Goal: Information Seeking & Learning: Learn about a topic

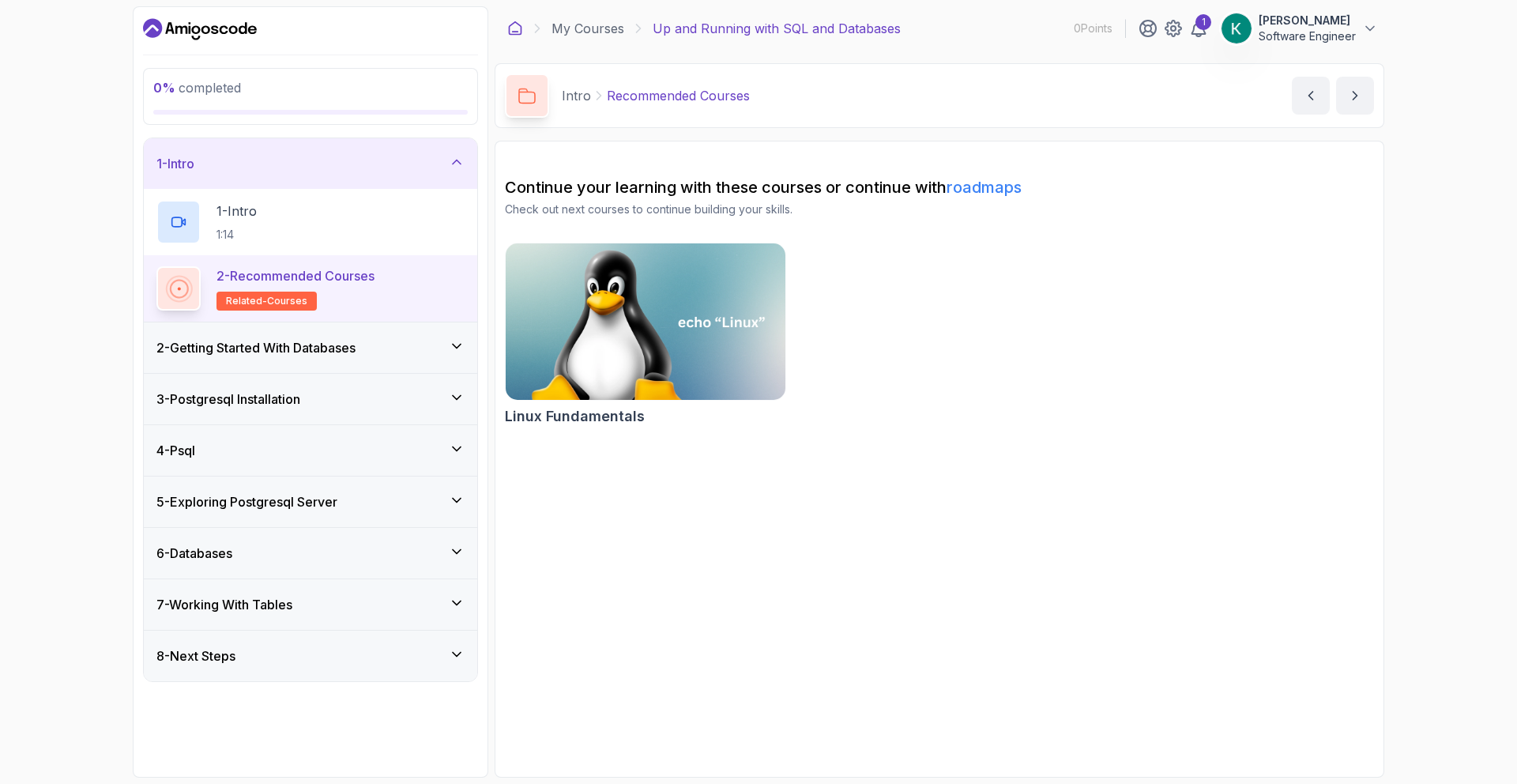
click at [513, 29] on icon at bounding box center [515, 28] width 15 height 15
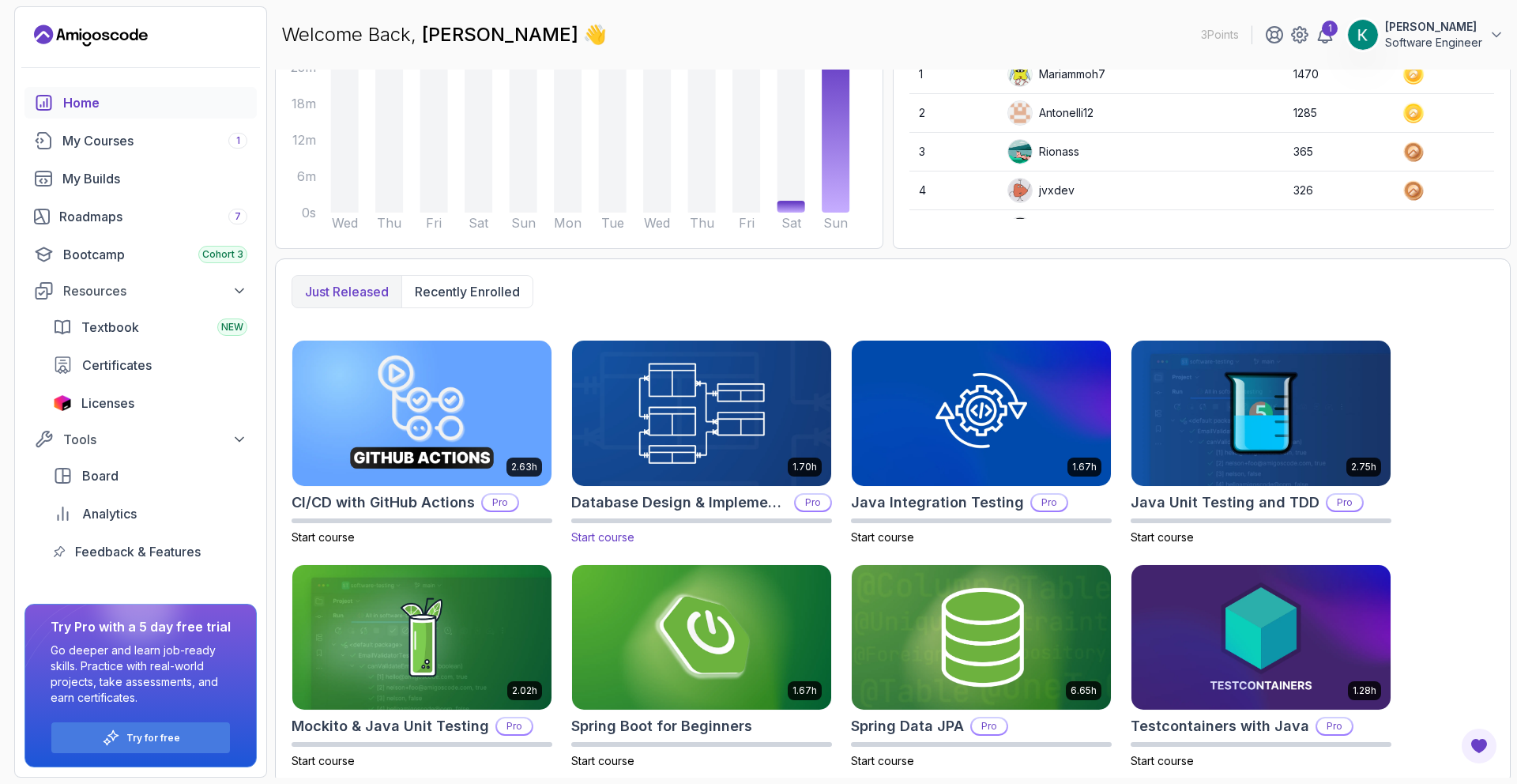
scroll to position [243, 0]
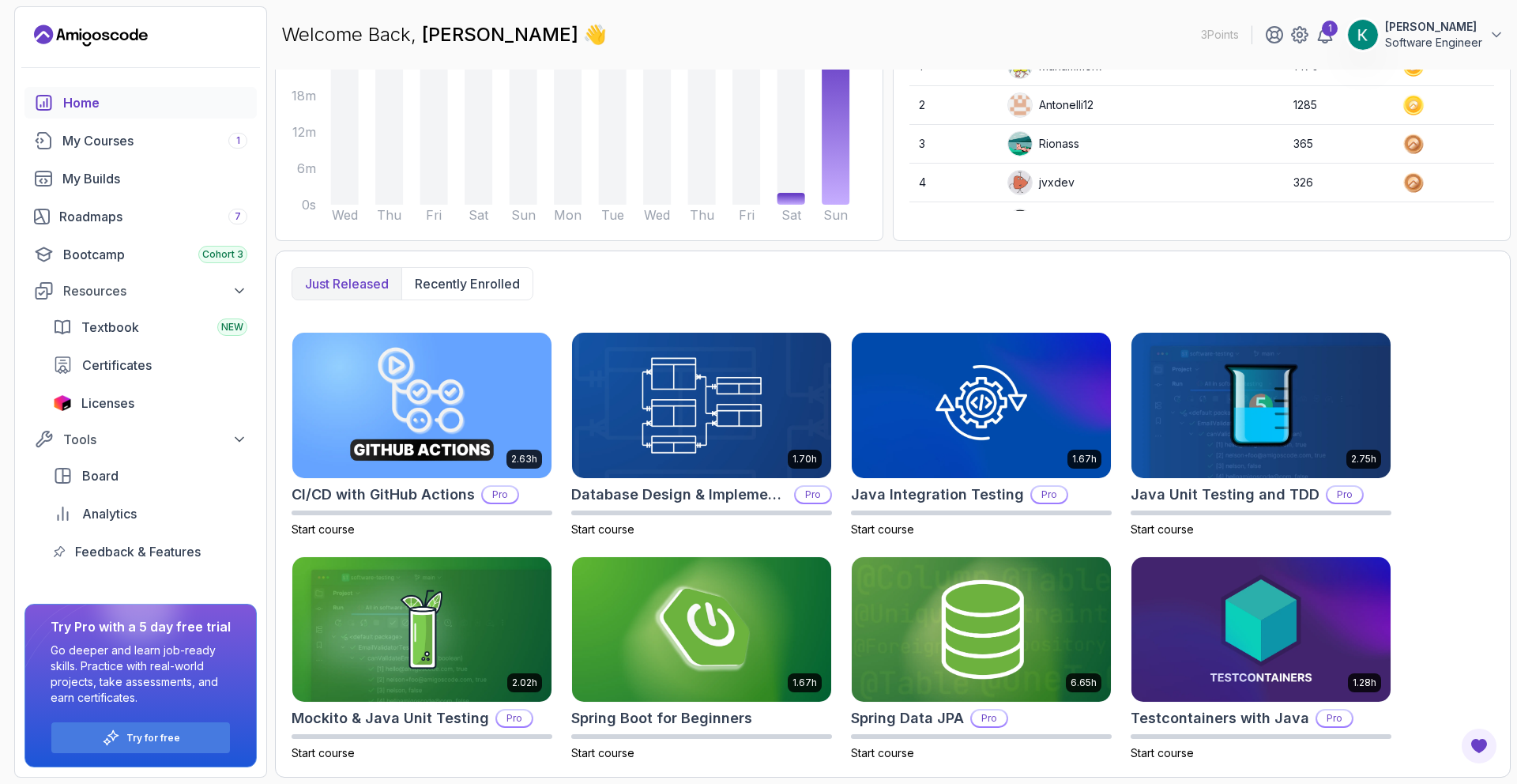
click at [139, 306] on div "Resources Textbook NEW Certificates Licenses" at bounding box center [140, 348] width 232 height 143
click at [138, 301] on button "Resources" at bounding box center [140, 291] width 232 height 29
click at [139, 294] on div "Resources" at bounding box center [155, 291] width 184 height 19
click at [130, 144] on div "My Courses 1" at bounding box center [155, 141] width 185 height 19
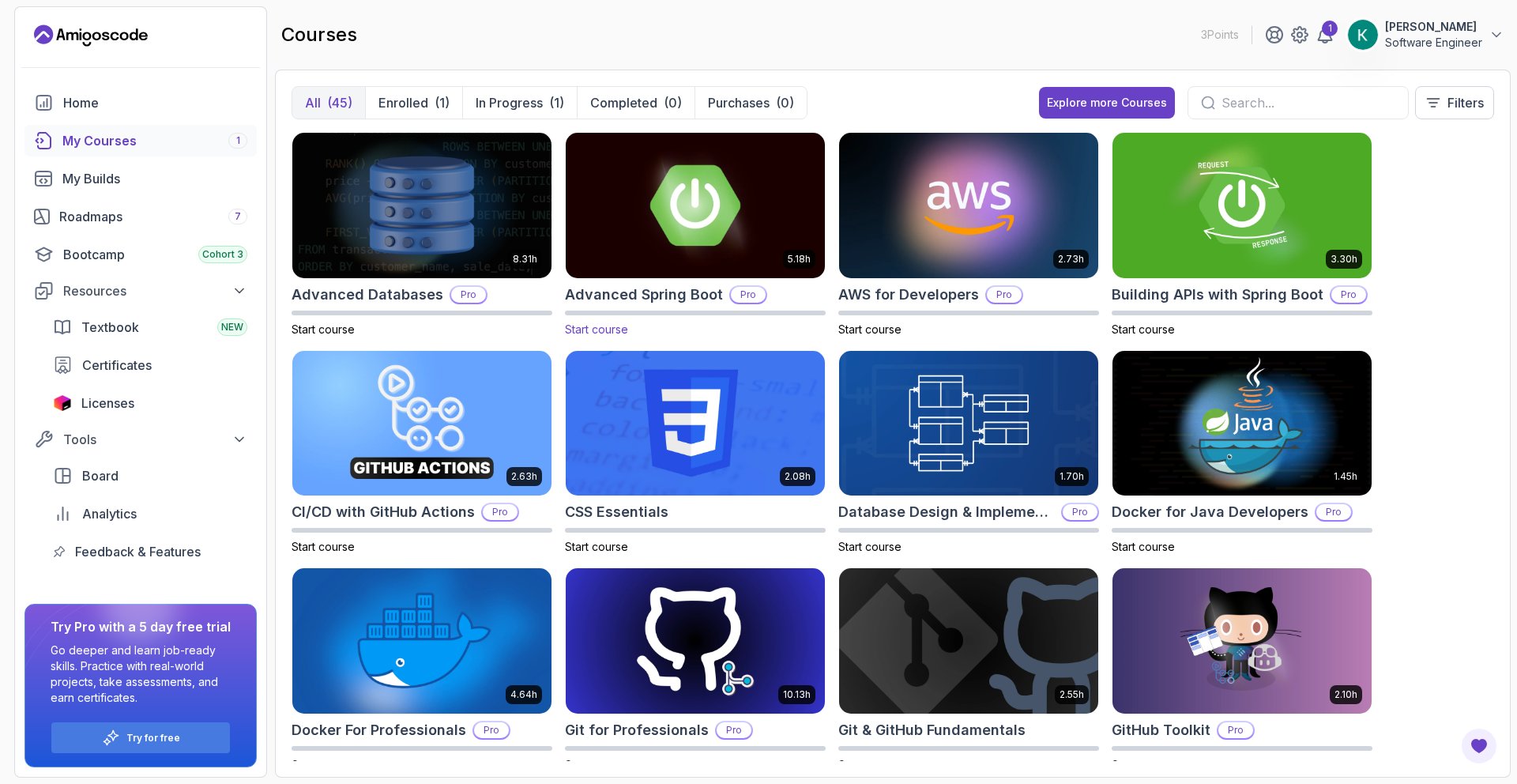
click at [714, 225] on img at bounding box center [695, 205] width 272 height 152
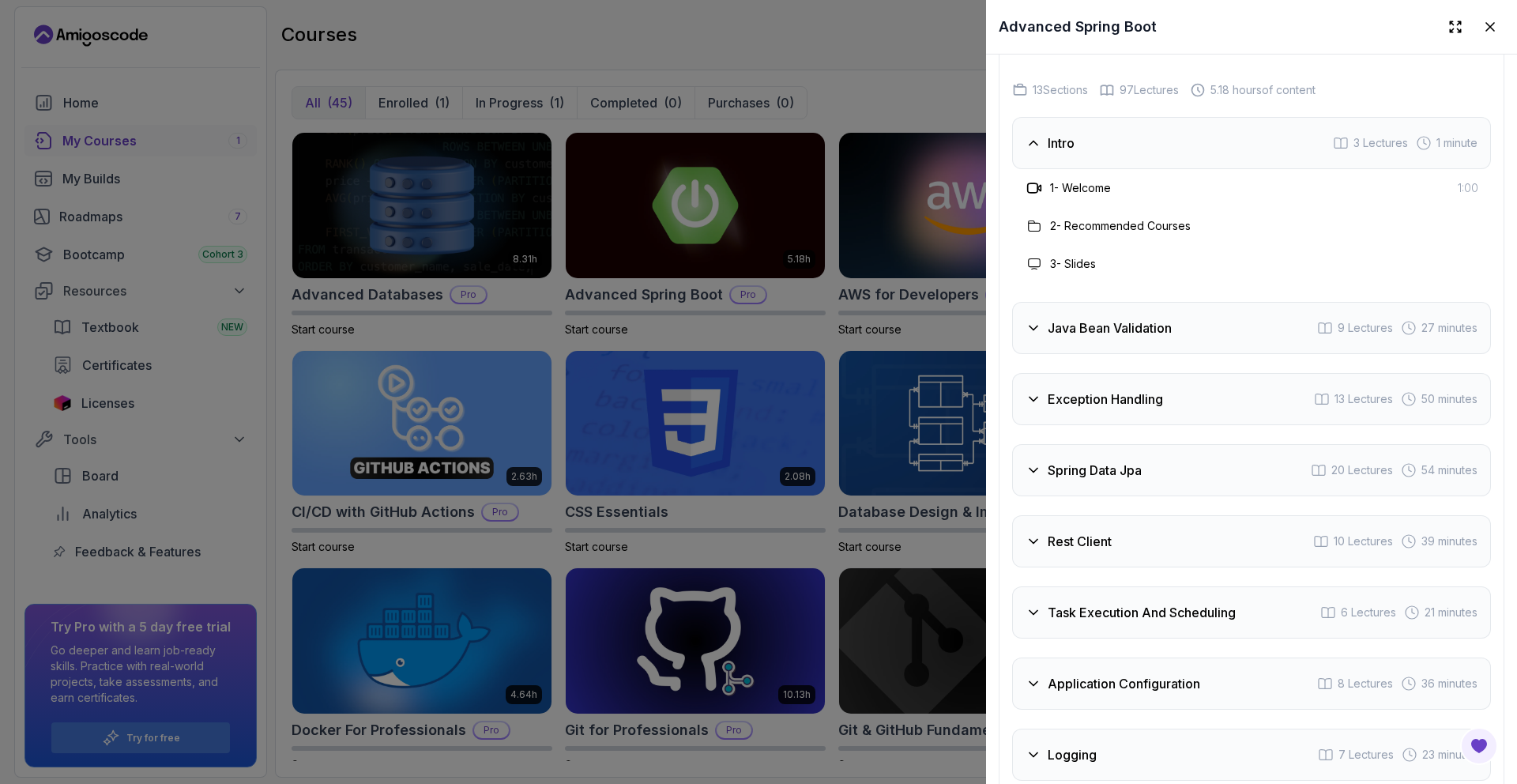
scroll to position [2997, 0]
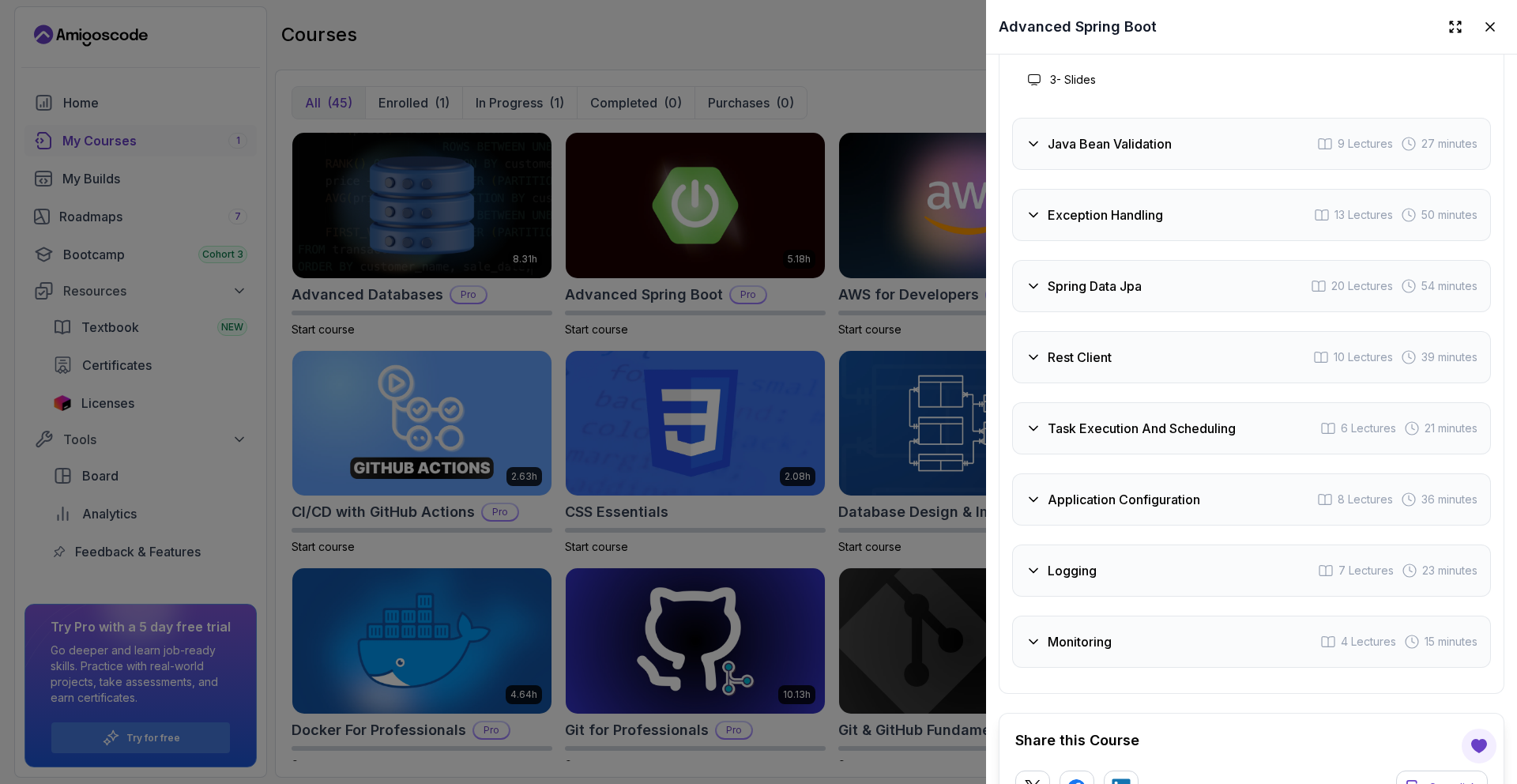
click at [1127, 516] on div "Application Configuration 8 Lectures 36 minutes" at bounding box center [1251, 499] width 479 height 52
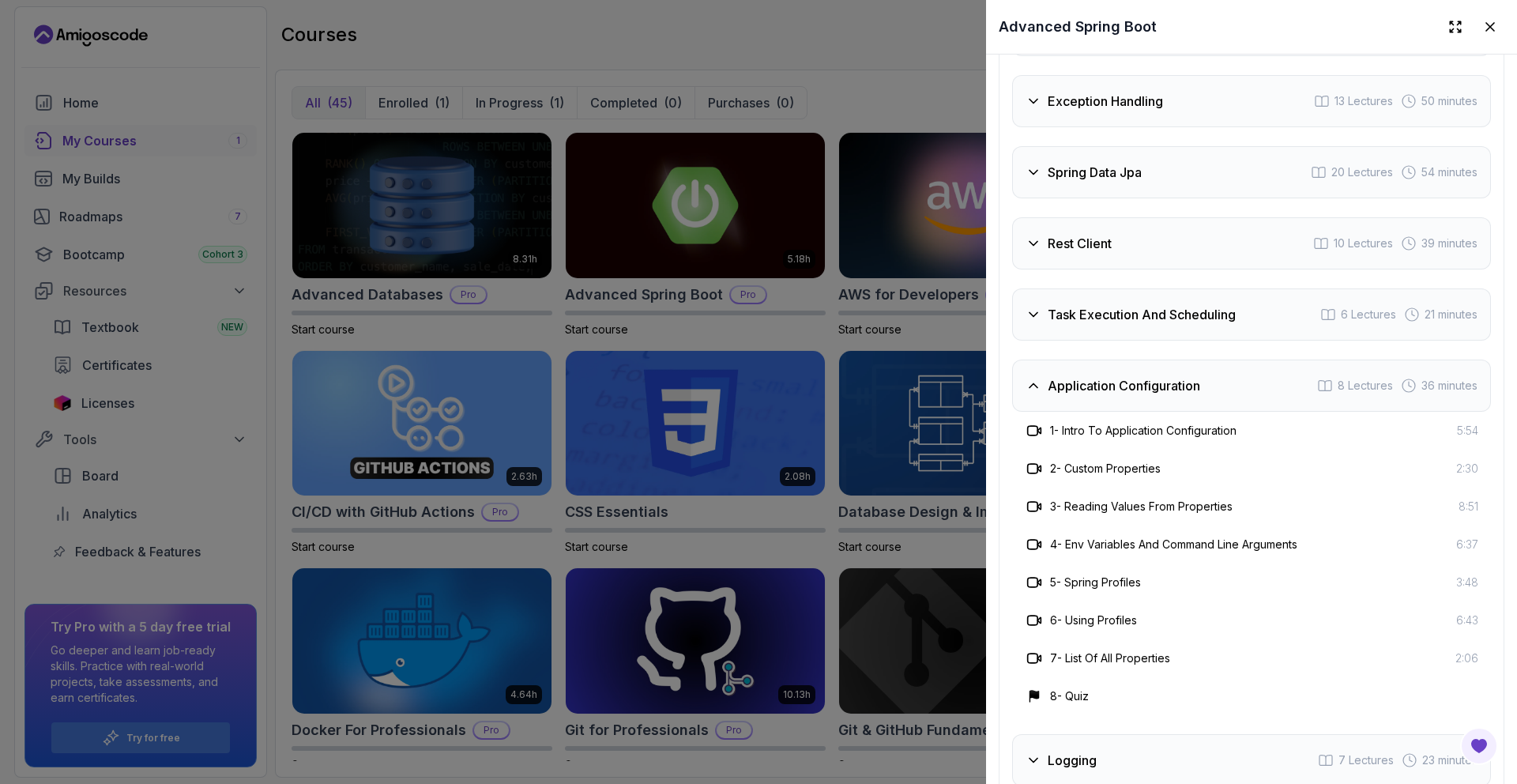
click at [1116, 393] on div "Application Configuration 8 Lectures 36 minutes" at bounding box center [1251, 385] width 479 height 52
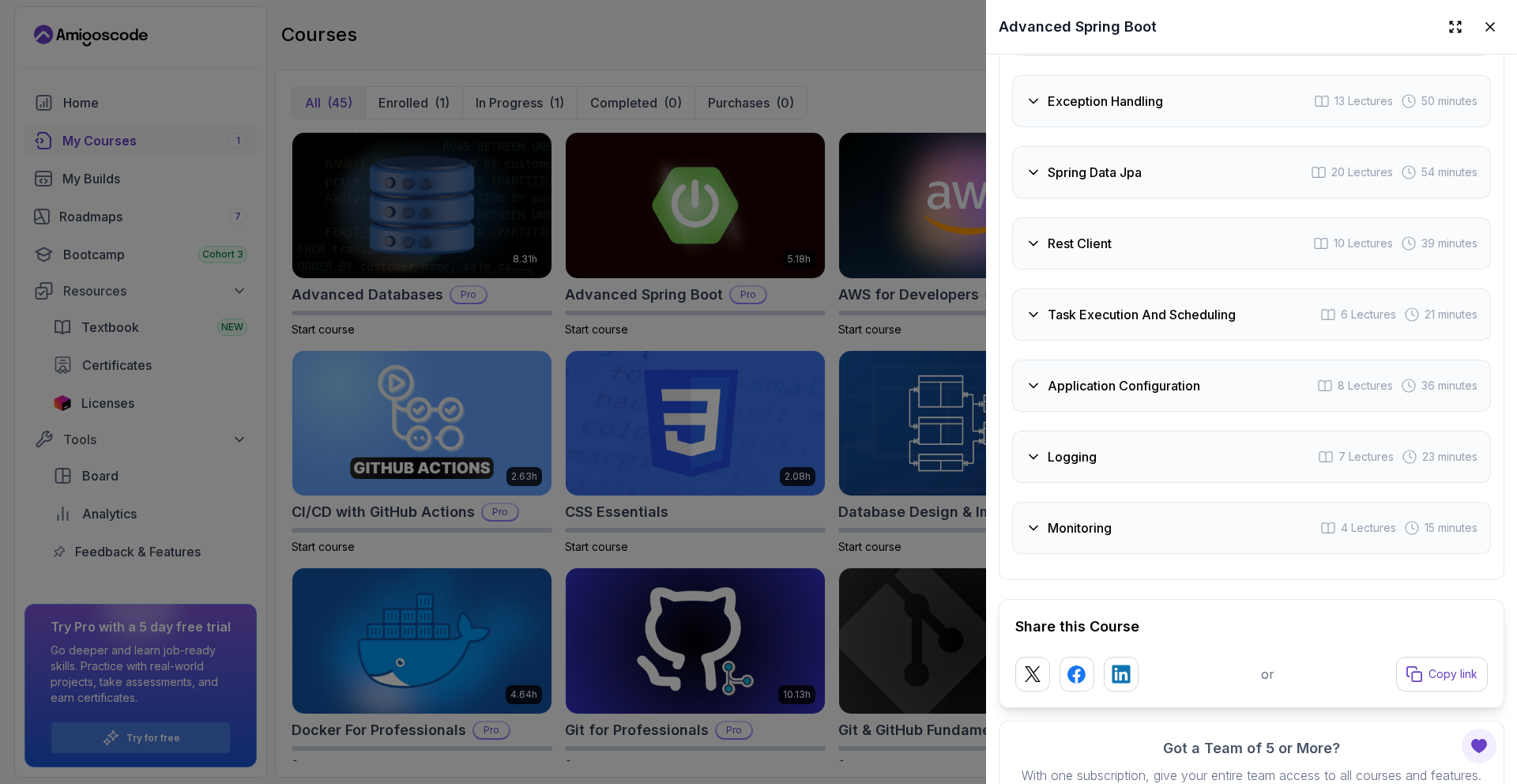
click at [1127, 438] on div "Logging 7 Lectures 23 minutes" at bounding box center [1251, 457] width 479 height 52
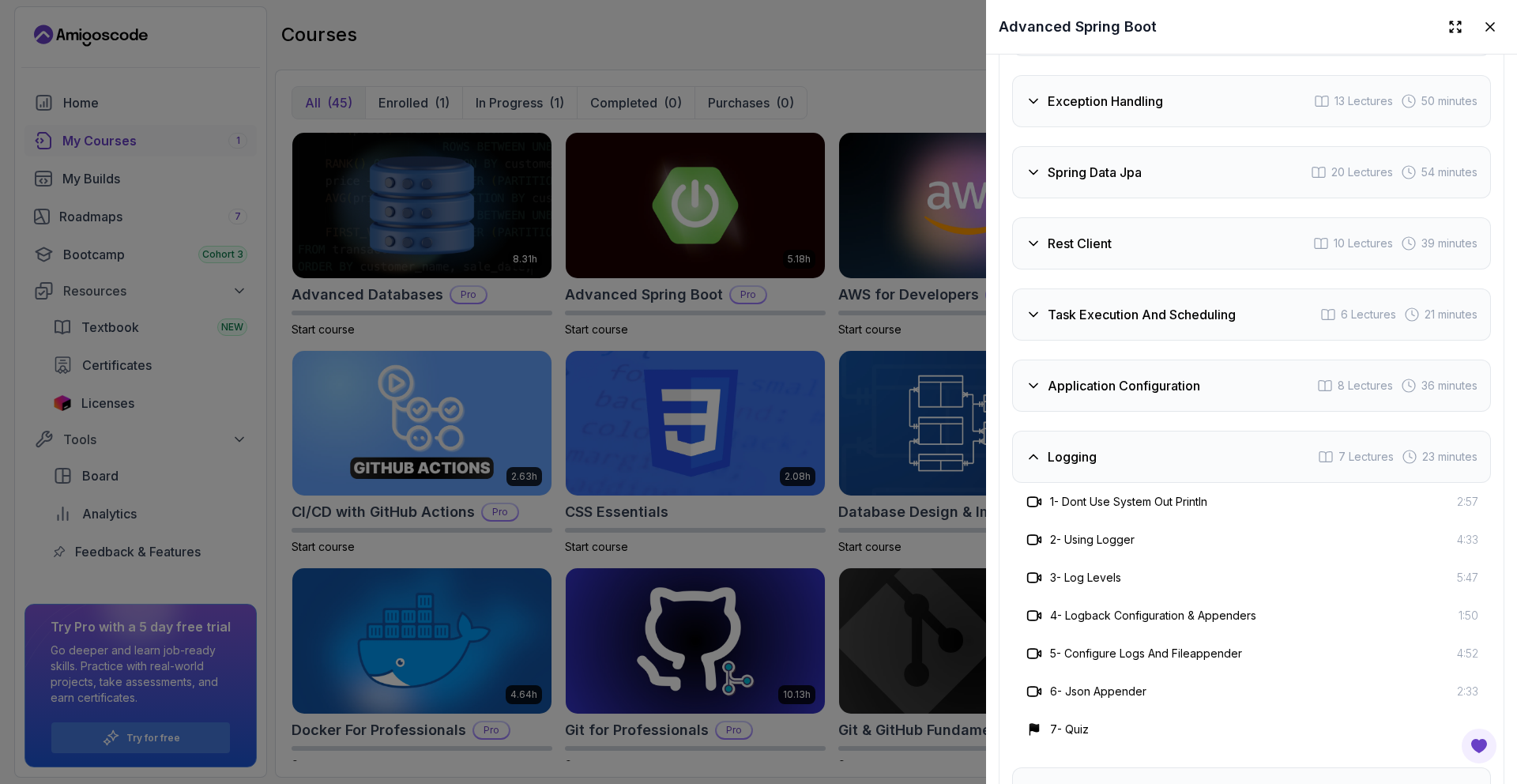
click at [1097, 437] on div "Logging 7 Lectures 23 minutes" at bounding box center [1251, 457] width 479 height 52
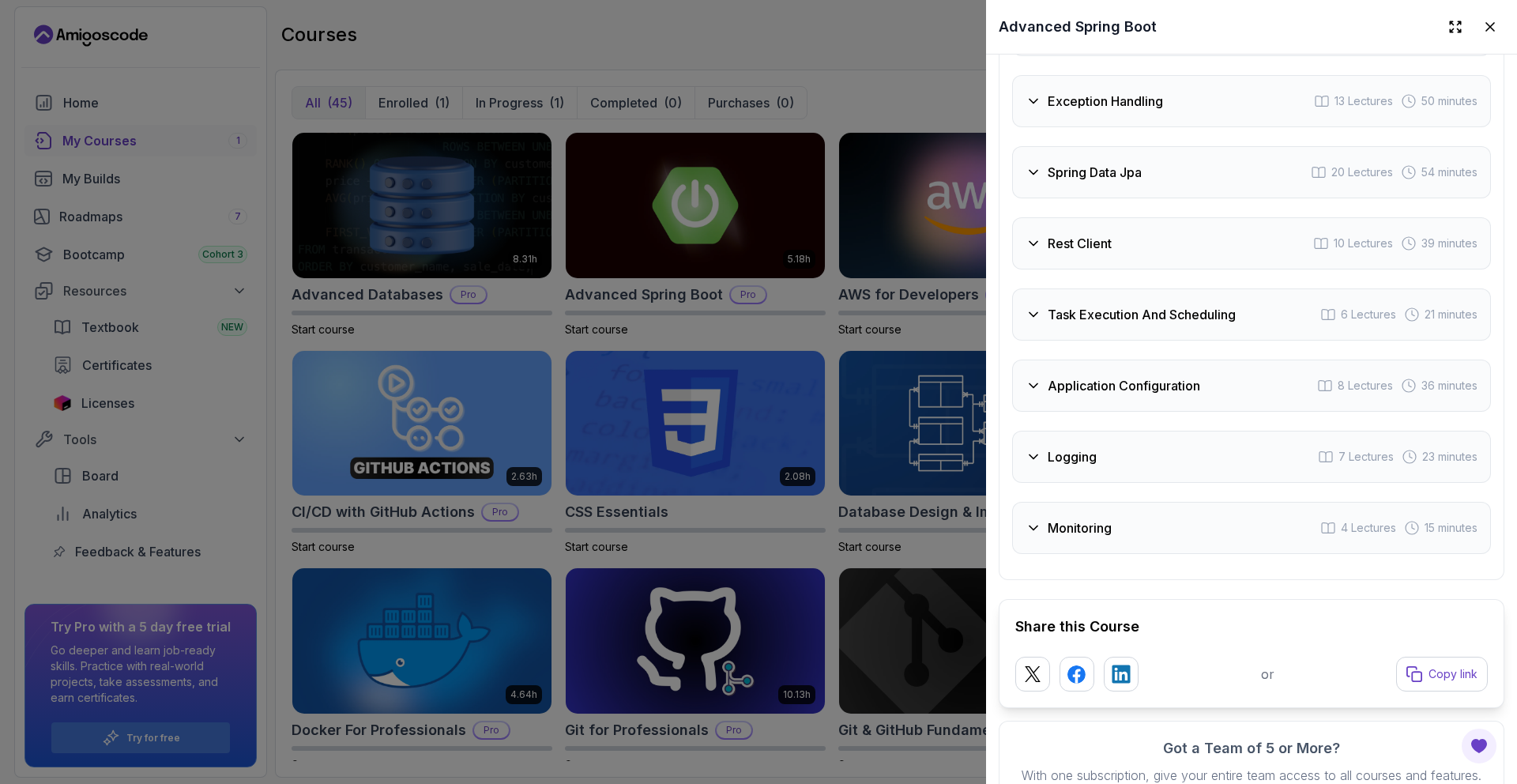
click at [1151, 521] on div "Monitoring 4 Lectures 15 minutes" at bounding box center [1251, 528] width 479 height 52
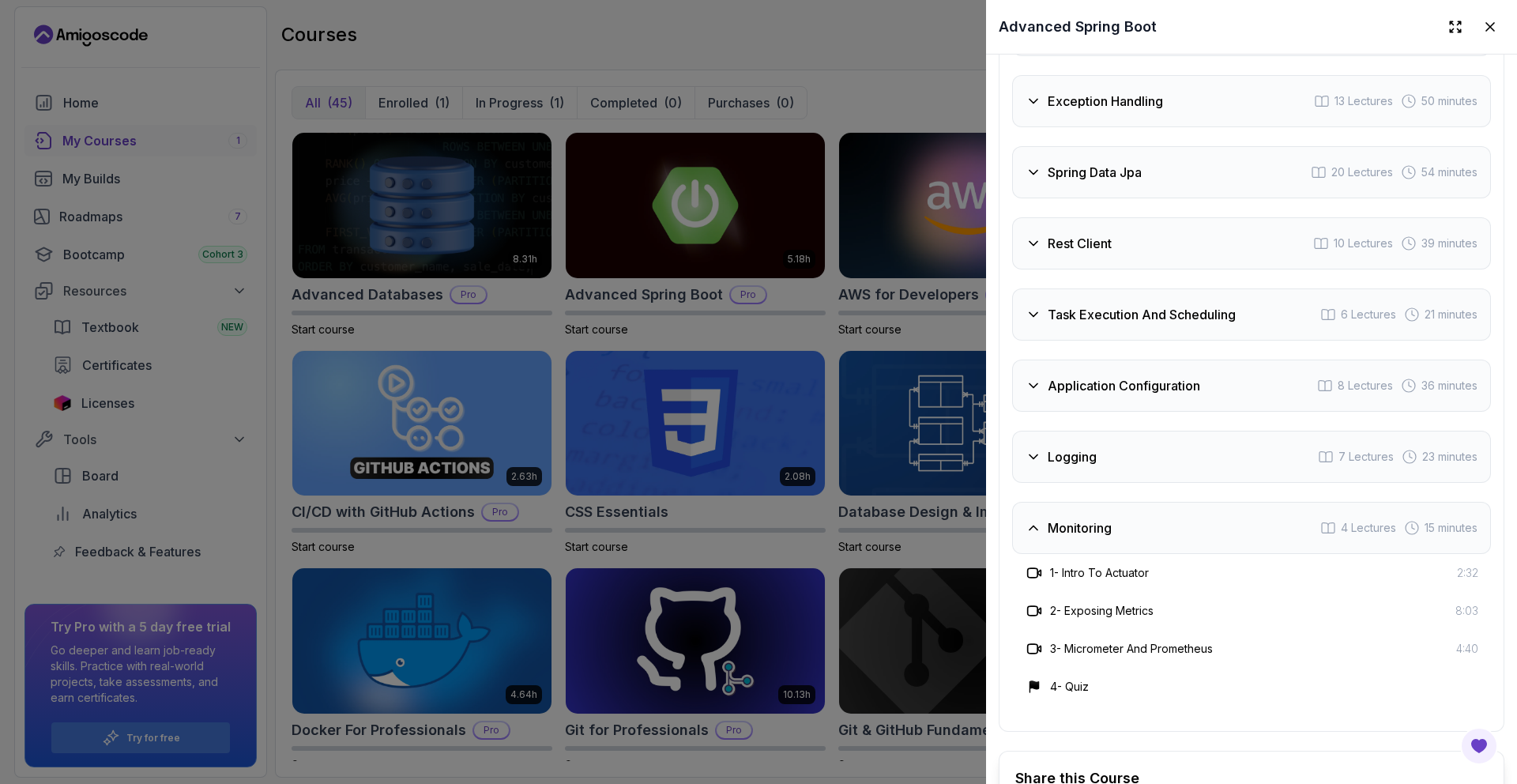
click at [1149, 516] on div "Monitoring 4 Lectures 15 minutes" at bounding box center [1251, 528] width 479 height 52
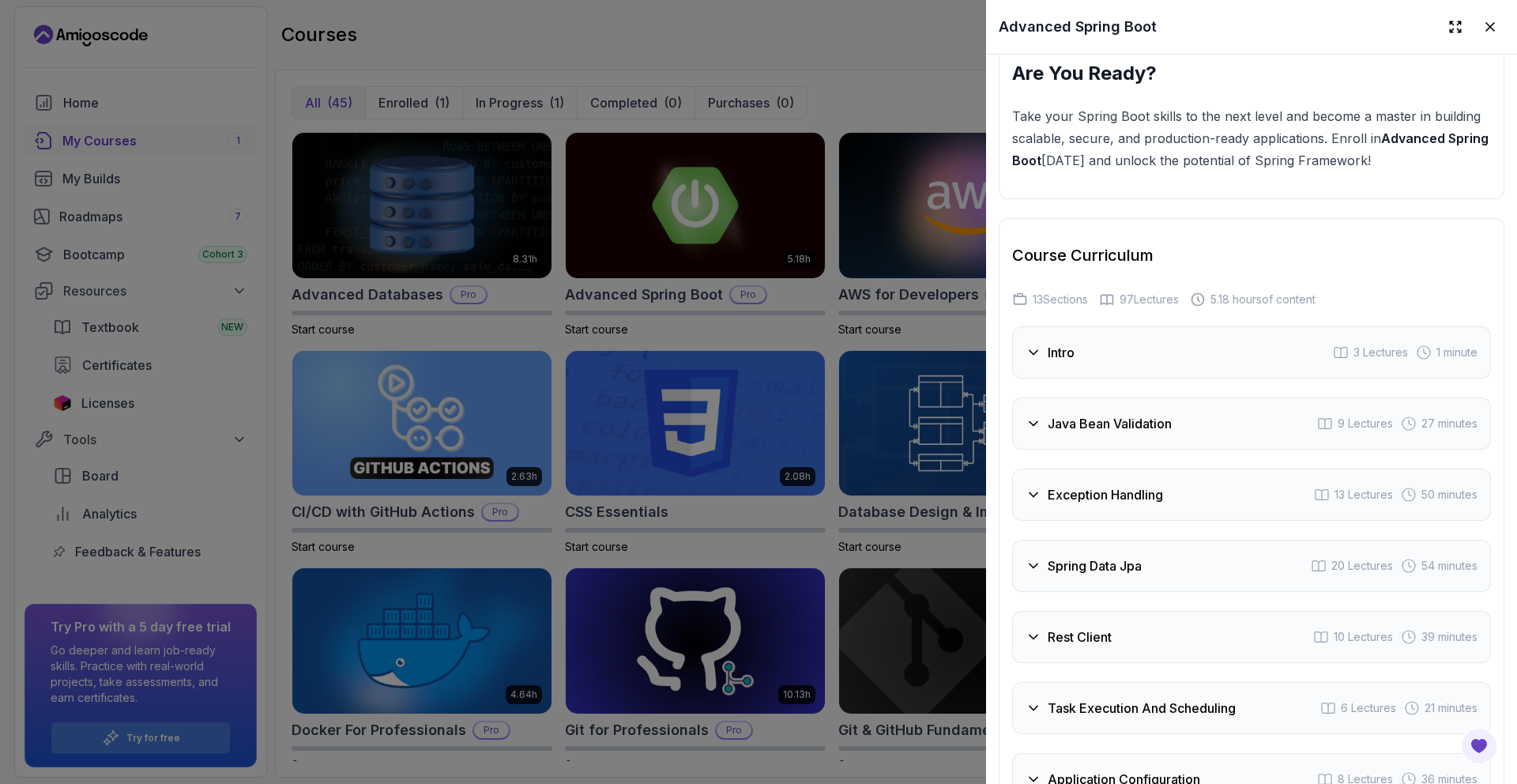
scroll to position [2583, 0]
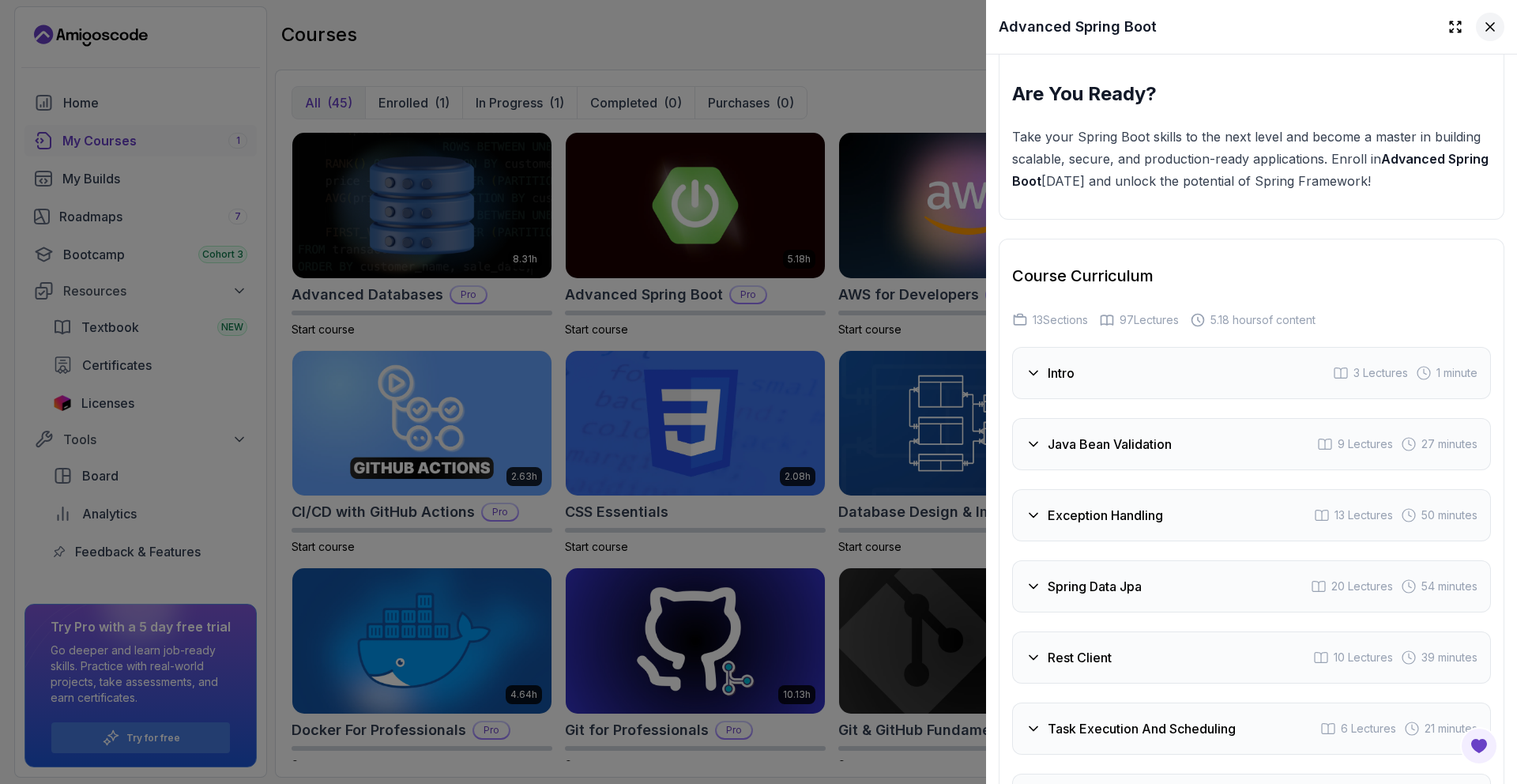
click at [1482, 27] on icon at bounding box center [1490, 27] width 15 height 15
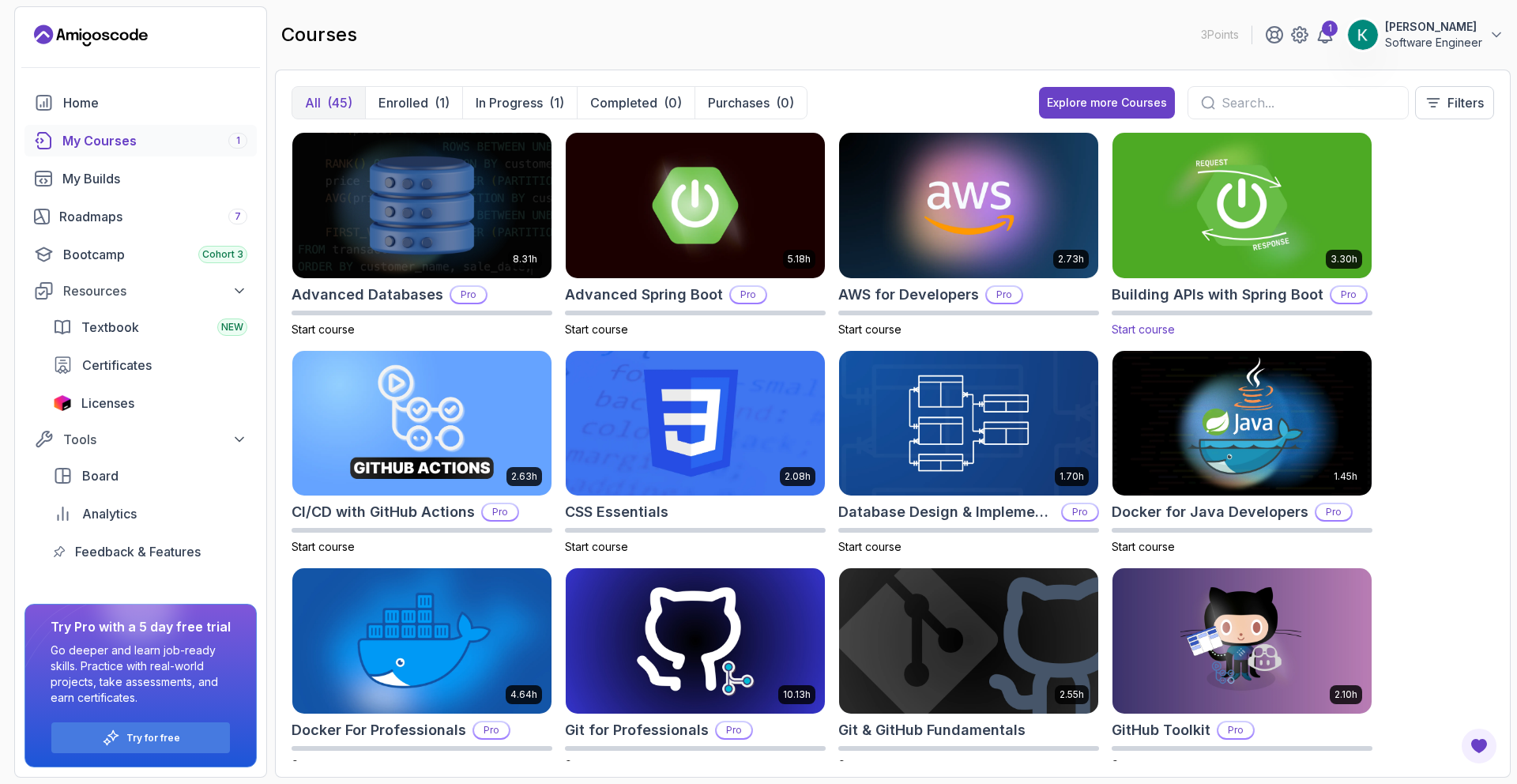
click at [1217, 222] on img at bounding box center [1242, 205] width 272 height 152
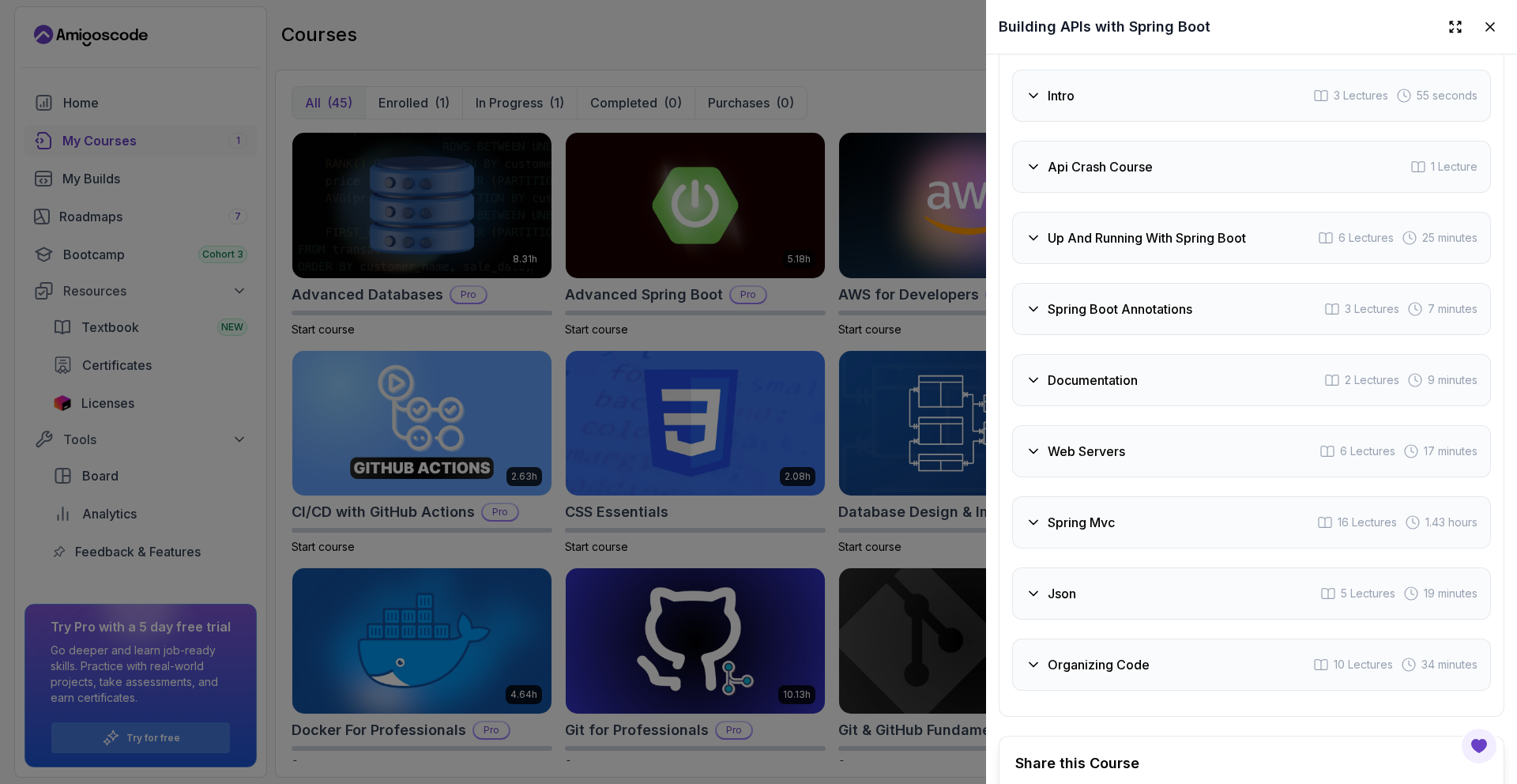
scroll to position [3022, 0]
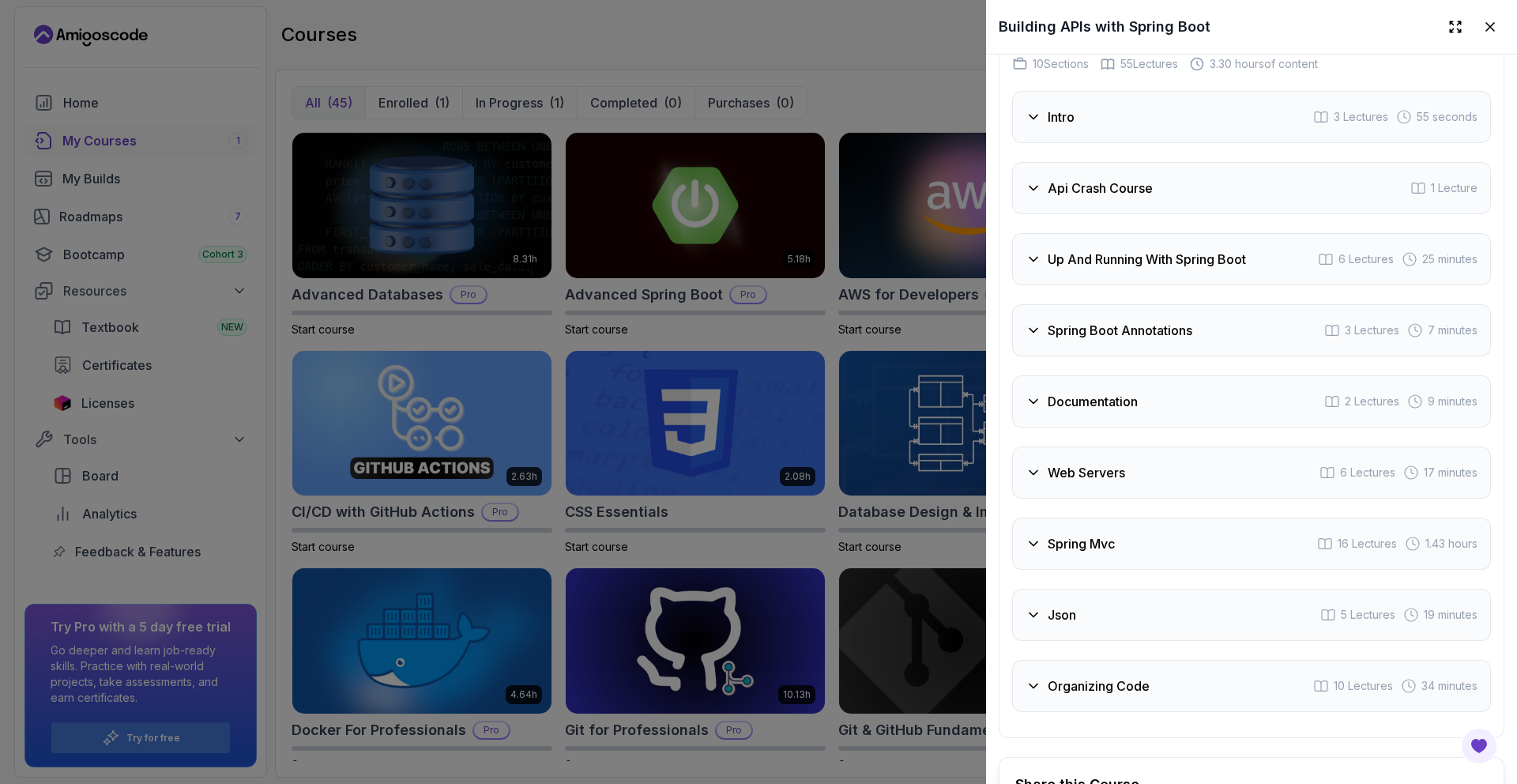
click at [900, 333] on div at bounding box center [758, 392] width 1517 height 784
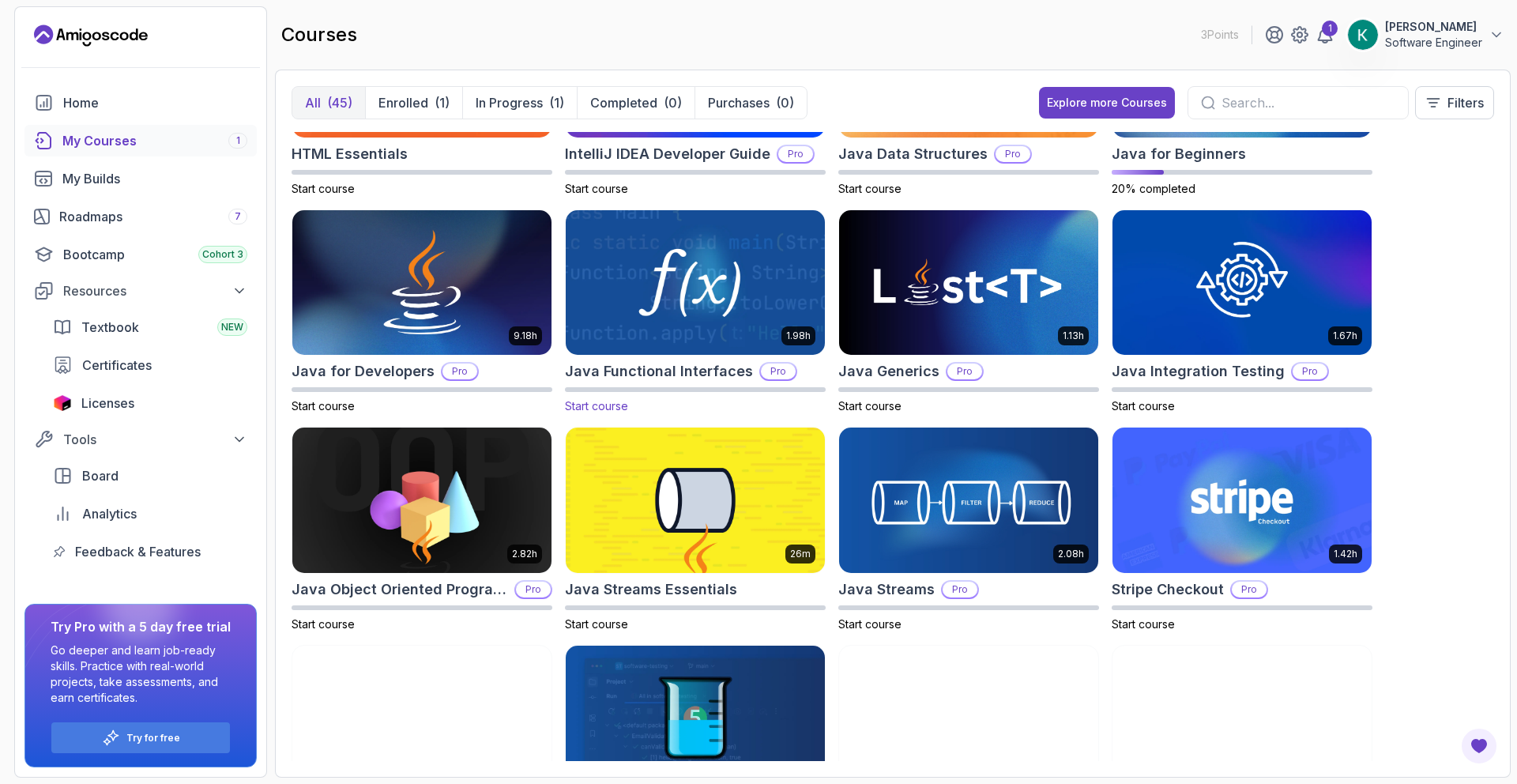
scroll to position [749, 0]
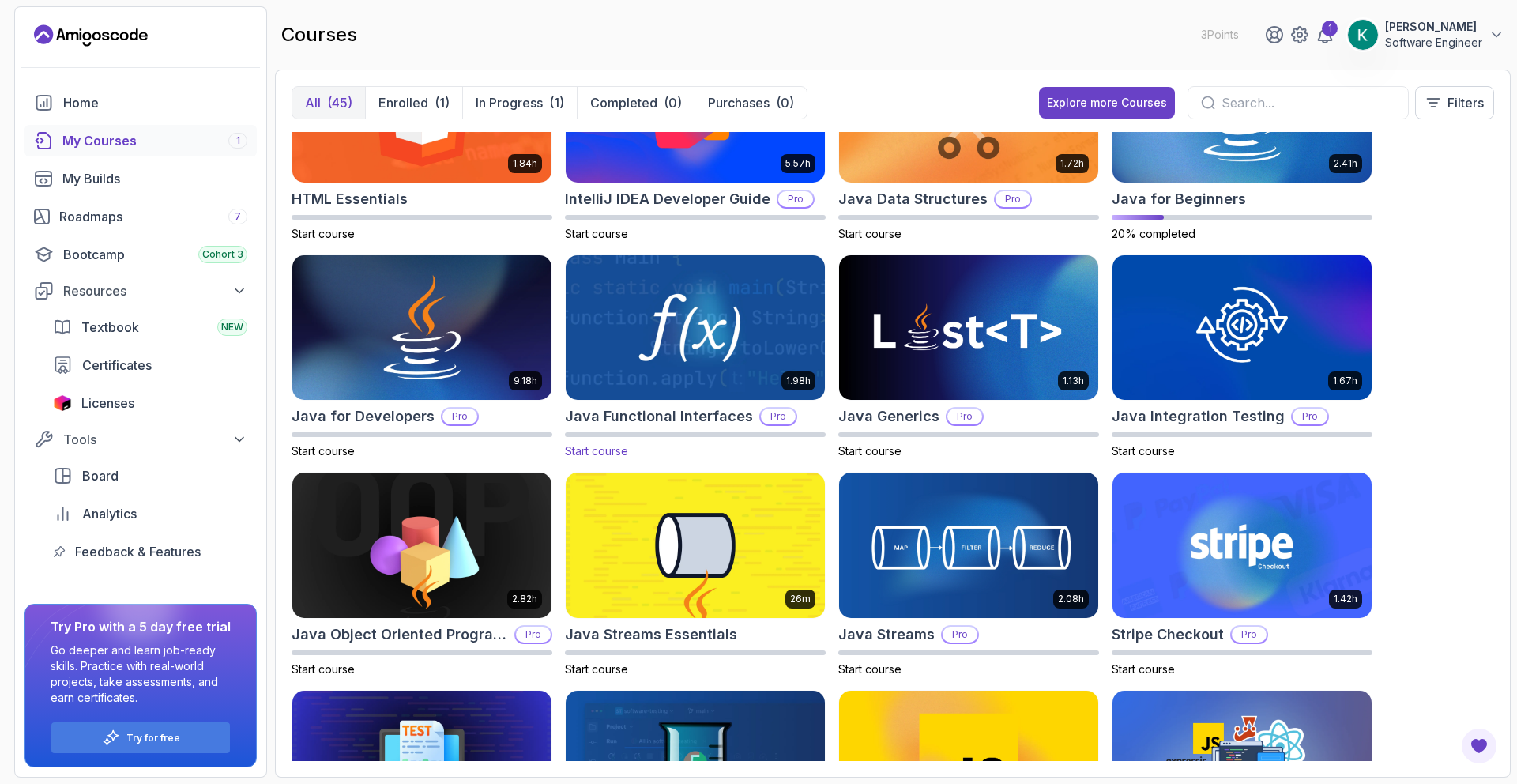
click at [697, 314] on img at bounding box center [695, 327] width 272 height 152
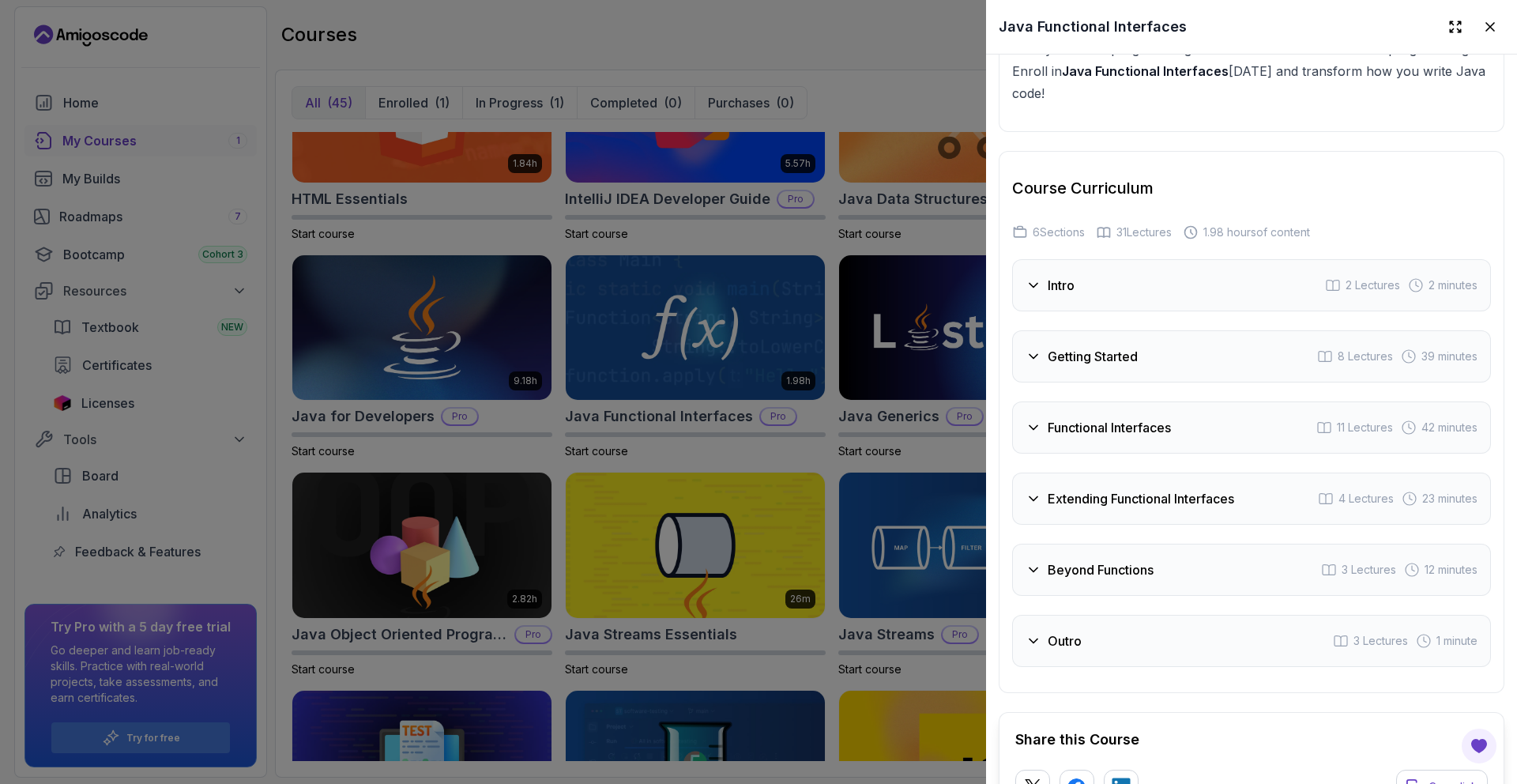
click at [1118, 418] on h3 "Functional Interfaces" at bounding box center [1110, 428] width 123 height 19
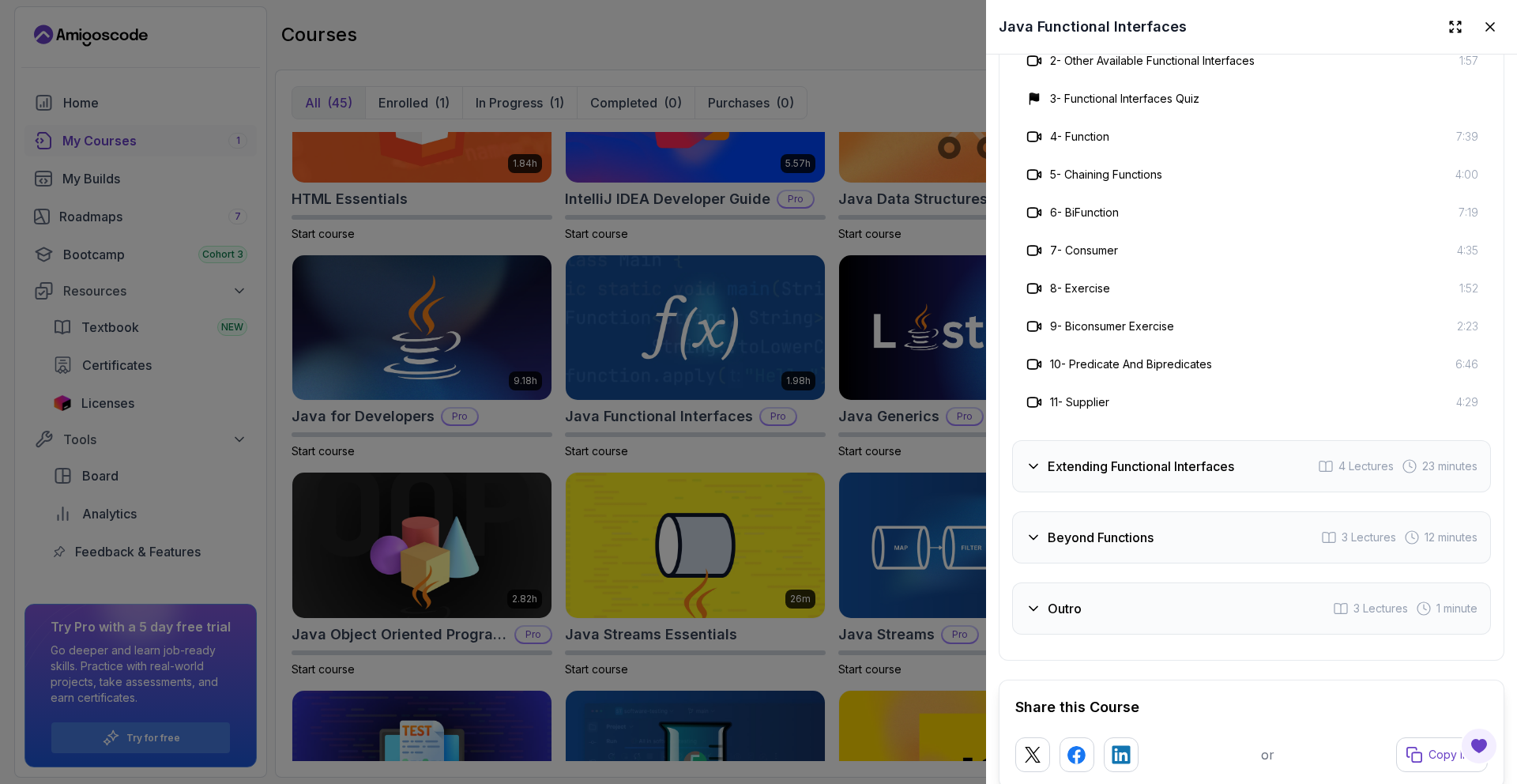
click at [1120, 457] on h3 "Extending Functional Interfaces" at bounding box center [1141, 466] width 187 height 19
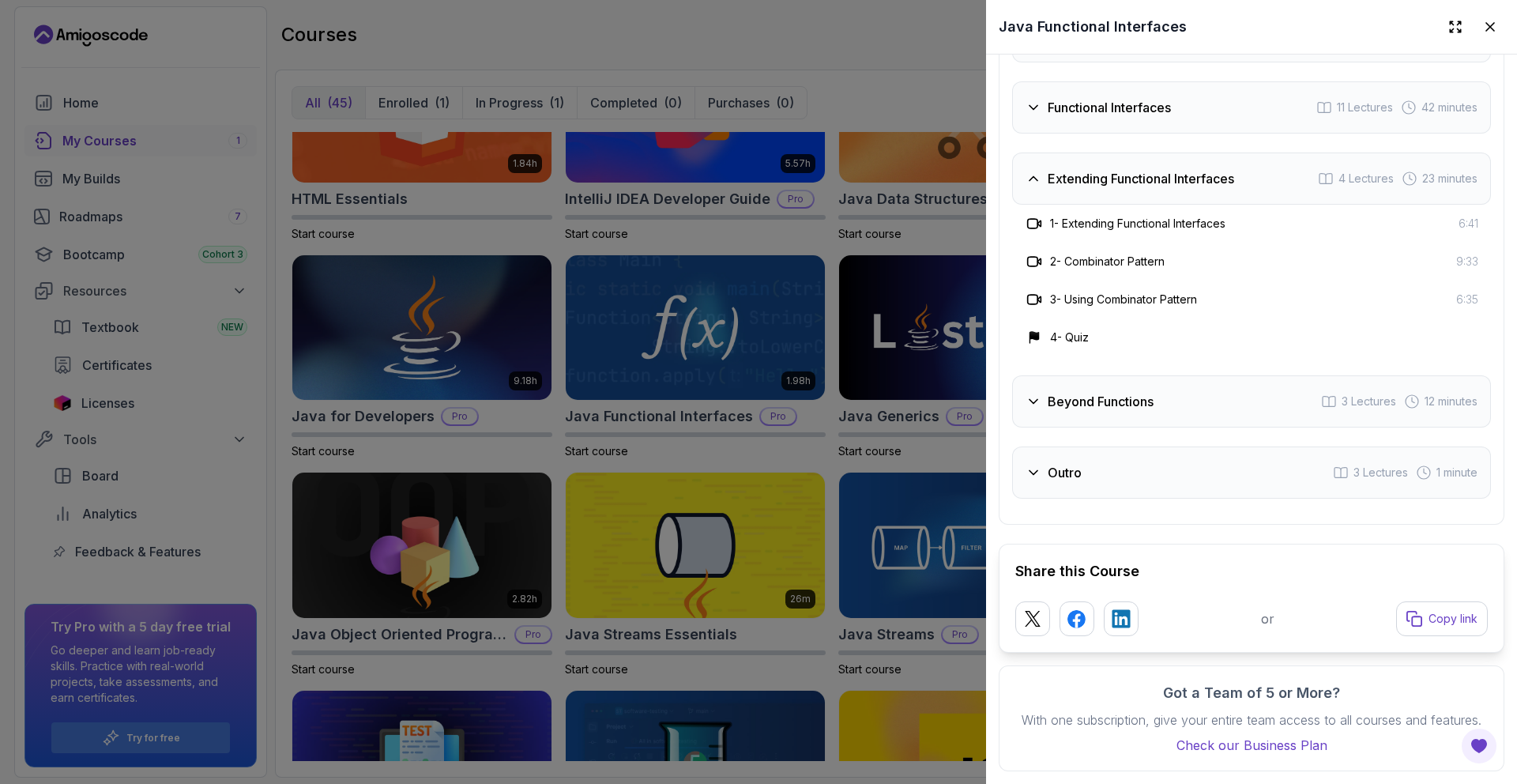
scroll to position [2871, 0]
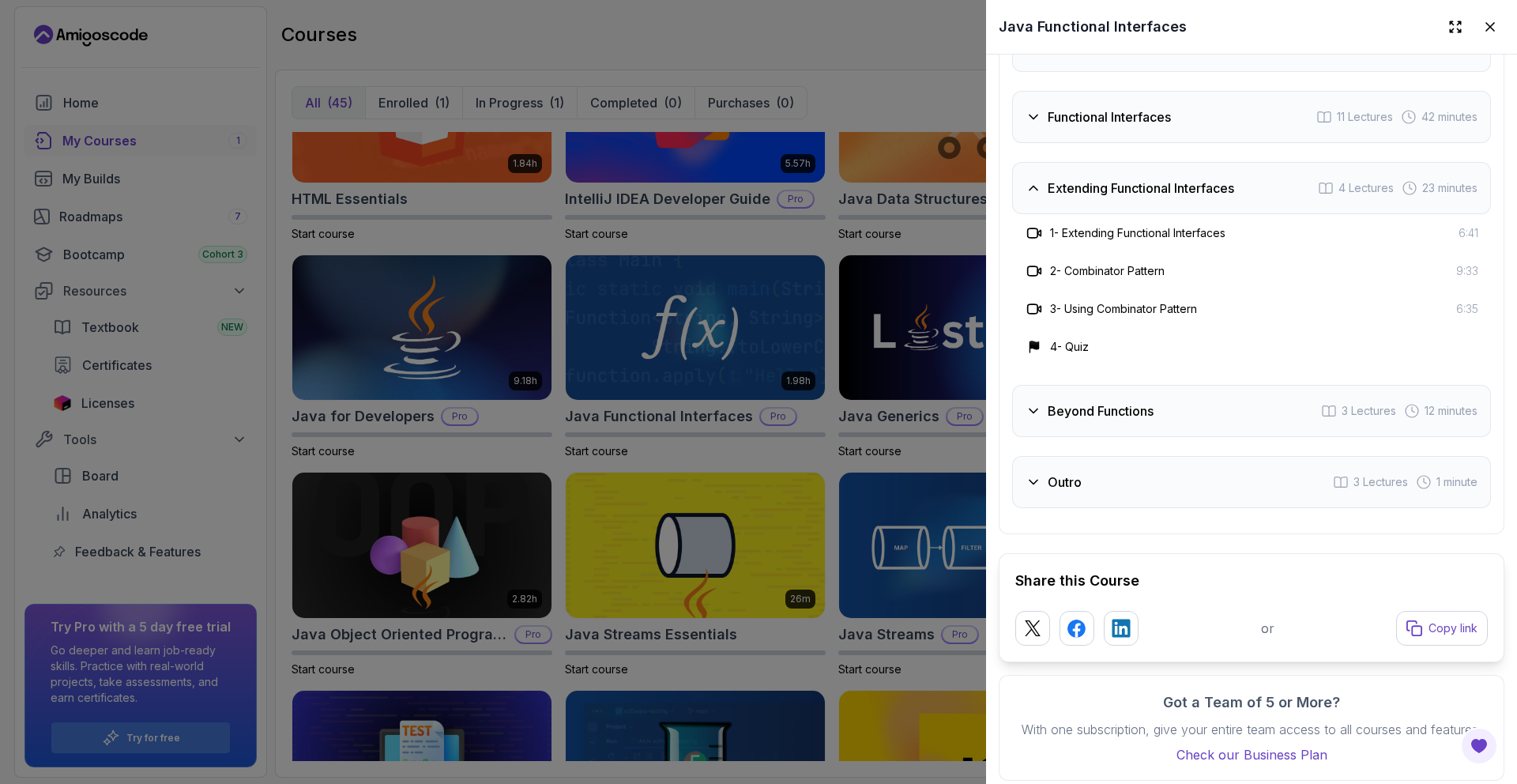
click at [1117, 402] on h3 "Beyond Functions" at bounding box center [1101, 411] width 106 height 19
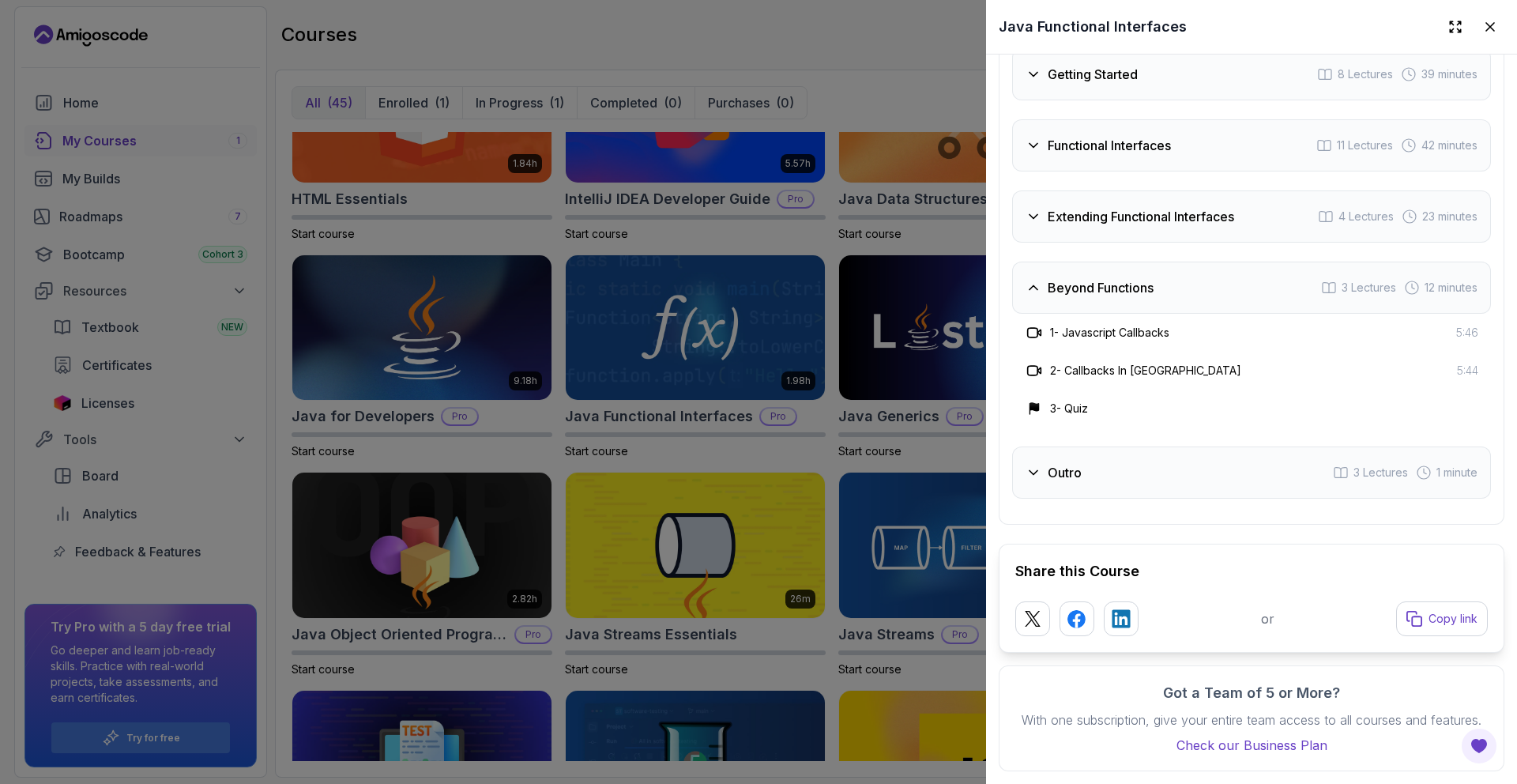
scroll to position [2833, 0]
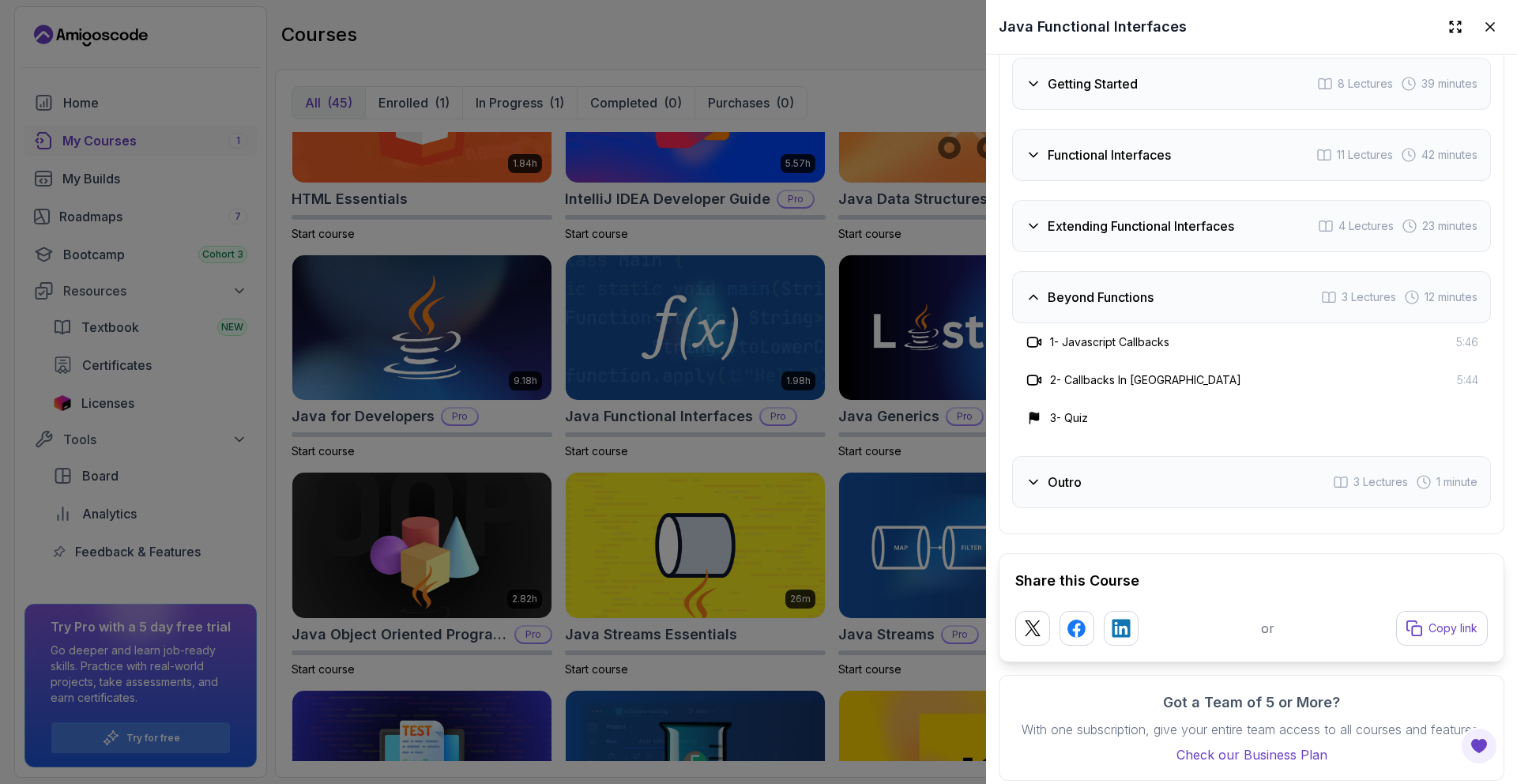
click at [1122, 456] on div "Outro 3 Lectures 1 minute" at bounding box center [1251, 482] width 479 height 52
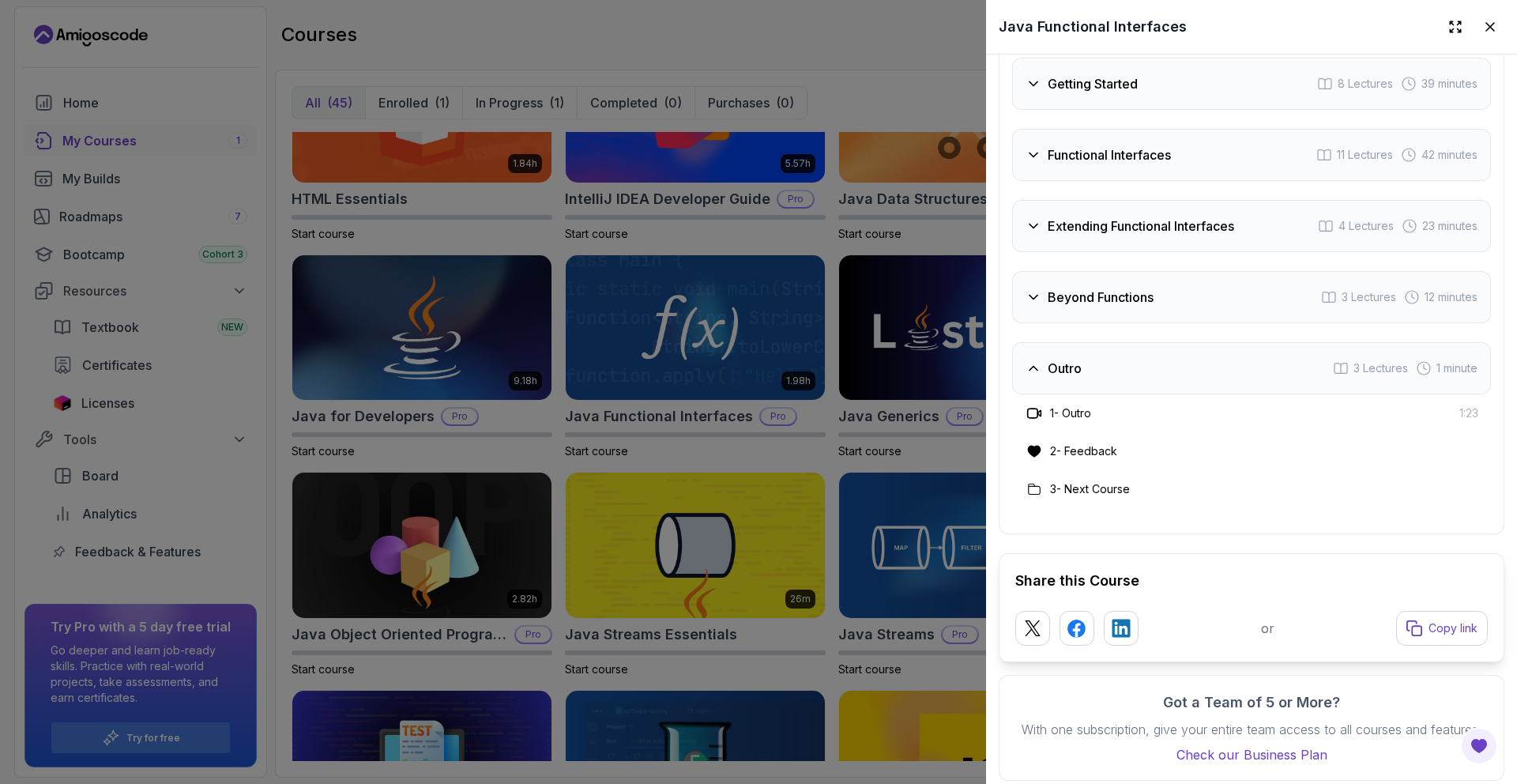
drag, startPoint x: 1130, startPoint y: 341, endPoint x: 1130, endPoint y: 331, distance: 10.0
click at [1130, 342] on div "Outro 3 Lectures 1 minute" at bounding box center [1251, 368] width 479 height 52
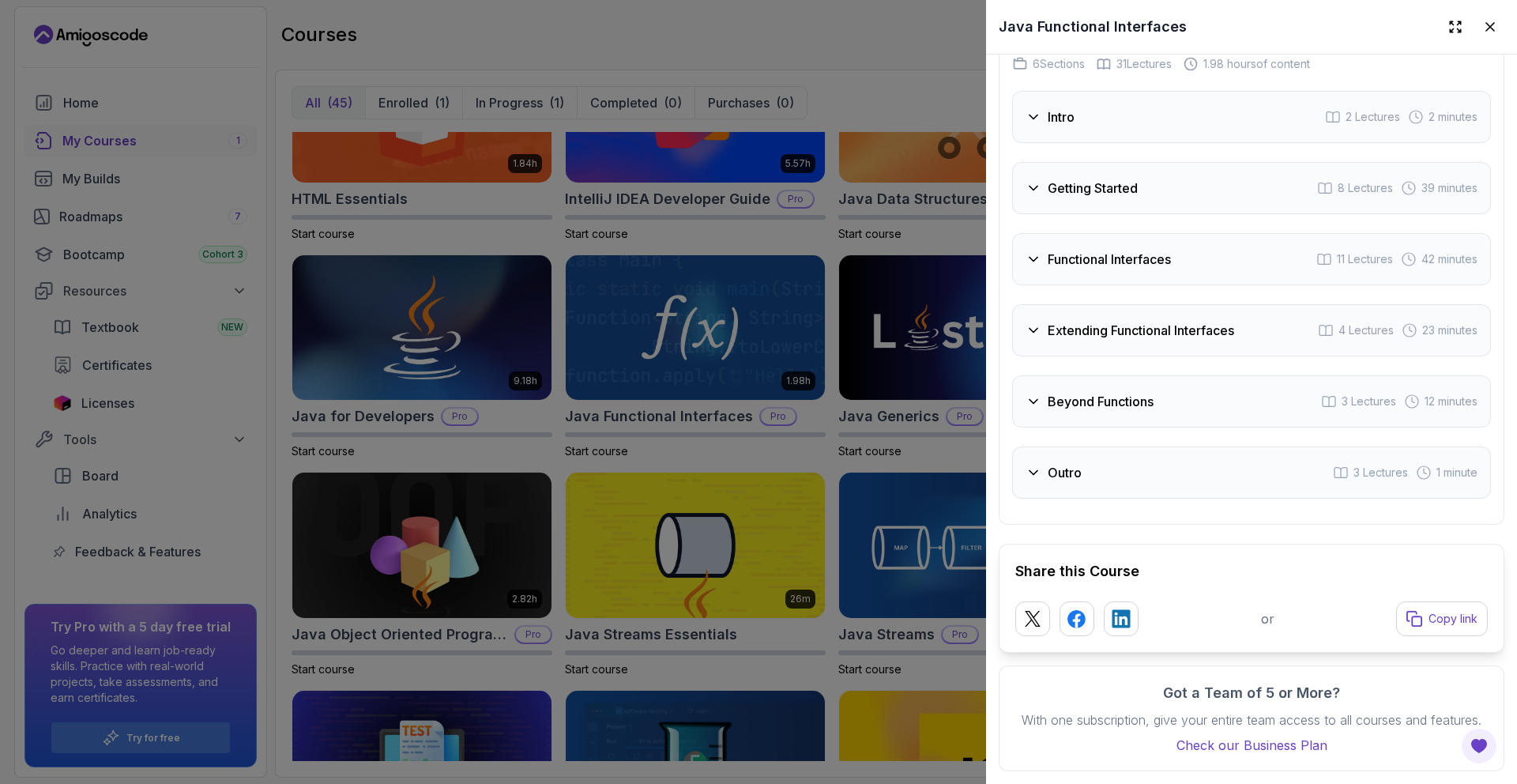
scroll to position [2719, 0]
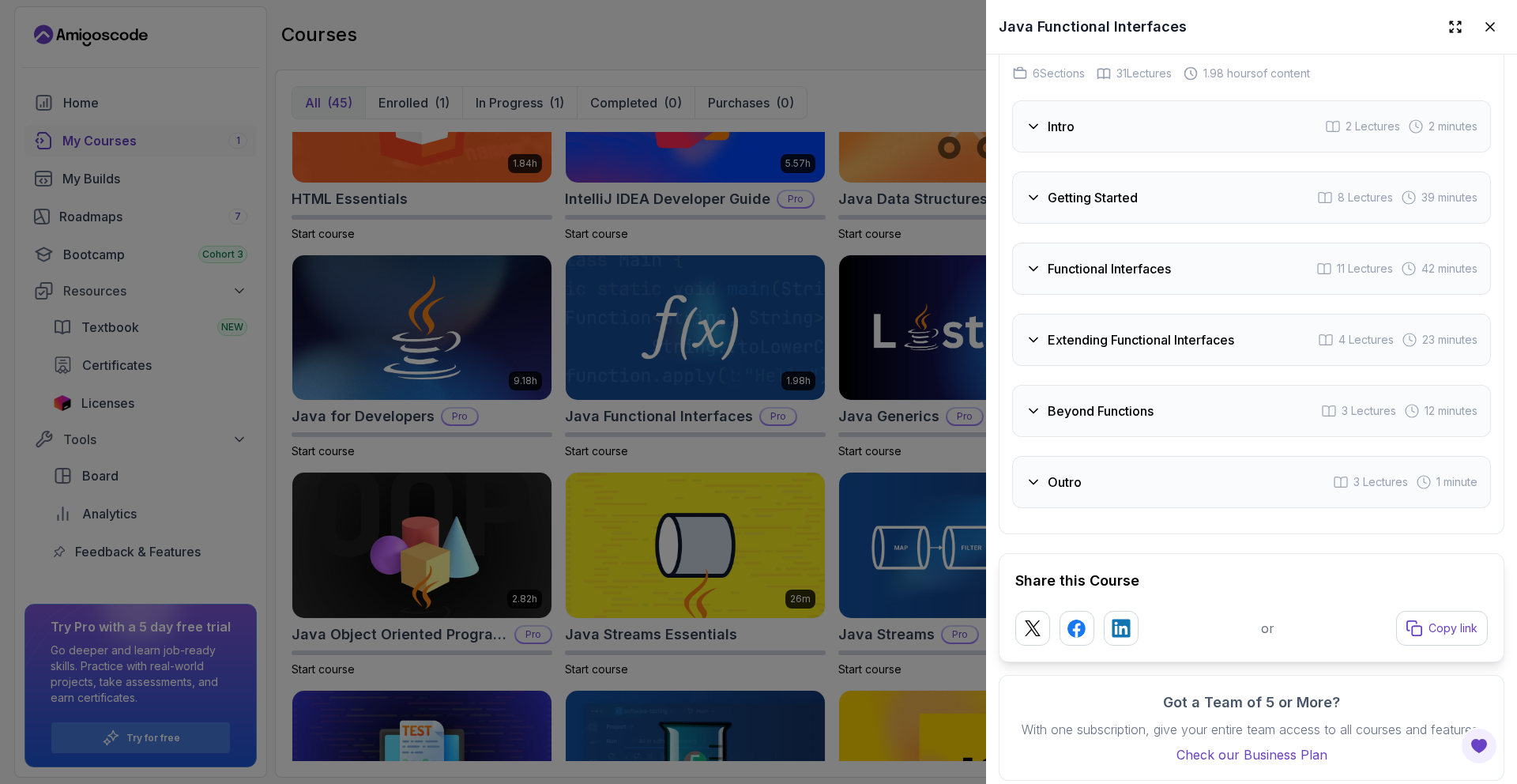
click at [1113, 280] on div "Intro 2 Lectures 2 minutes Getting Started 8 Lectures 39 minutes Functional Int…" at bounding box center [1251, 303] width 479 height 407
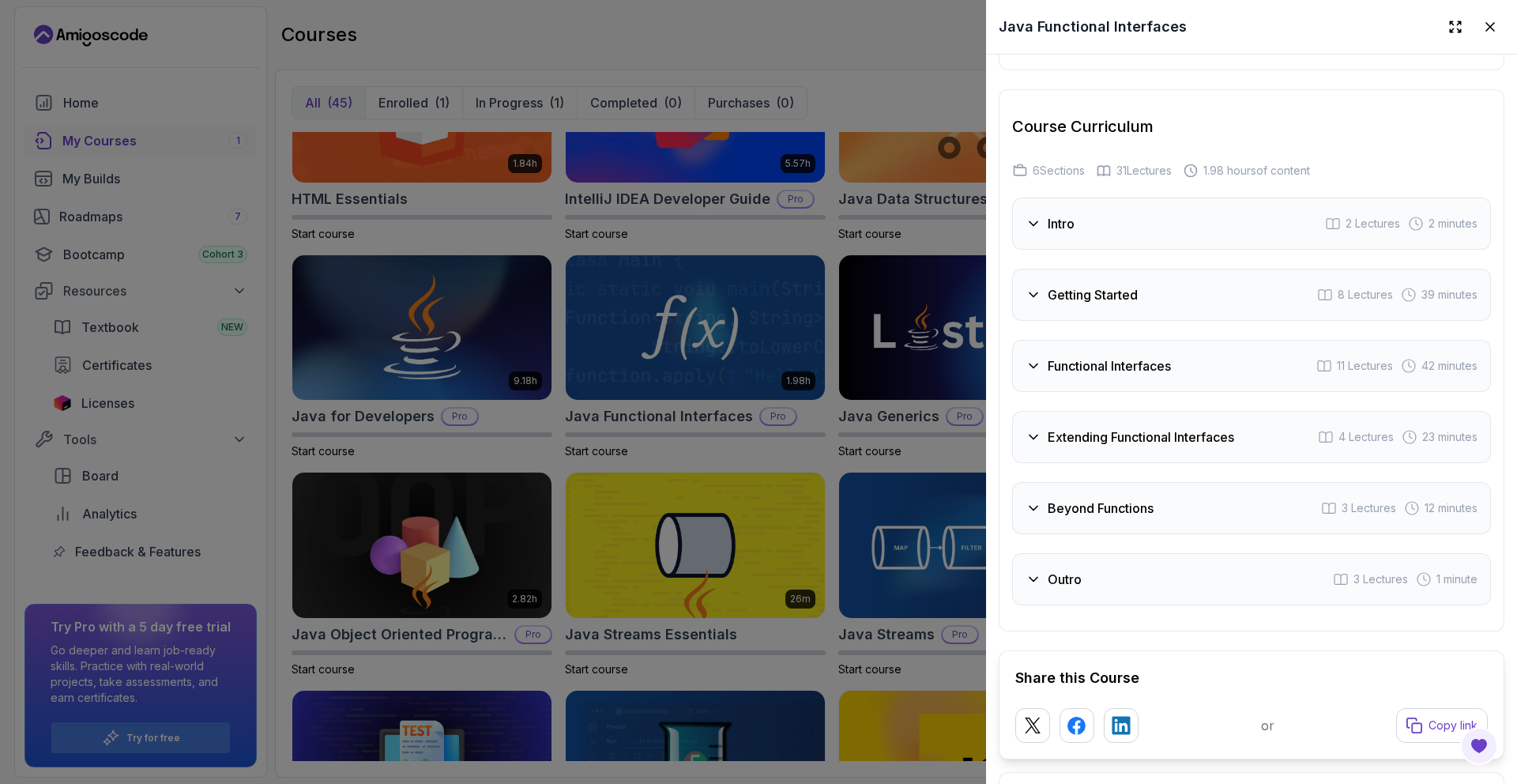
scroll to position [2600, 0]
